Goal: Transaction & Acquisition: Subscribe to service/newsletter

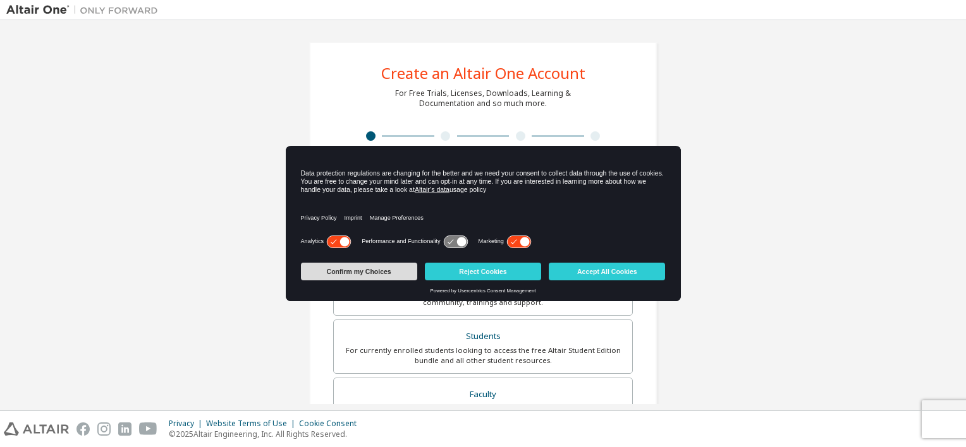
click at [392, 270] on button "Confirm my Choices" at bounding box center [359, 272] width 116 height 18
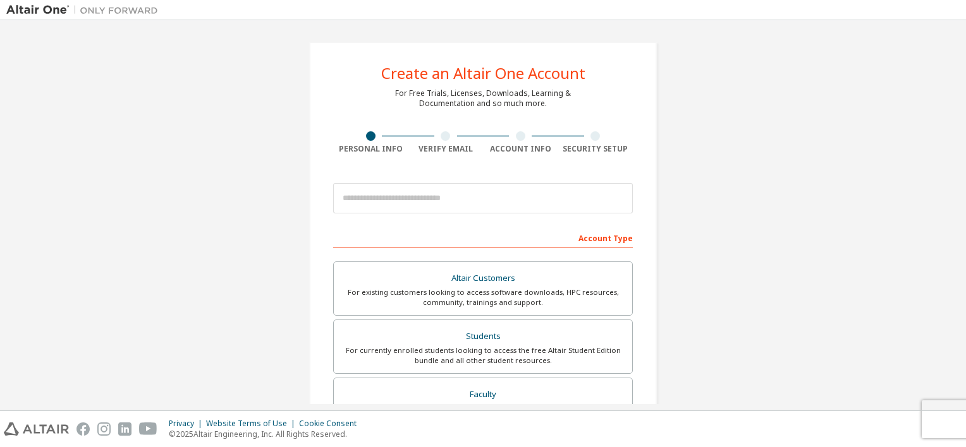
click at [435, 140] on div at bounding box center [445, 135] width 75 height 9
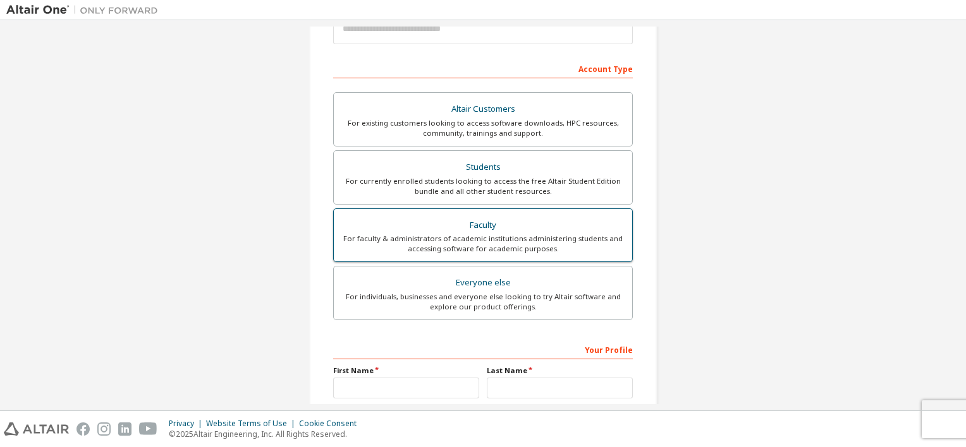
scroll to position [190, 0]
